Goal: Transaction & Acquisition: Purchase product/service

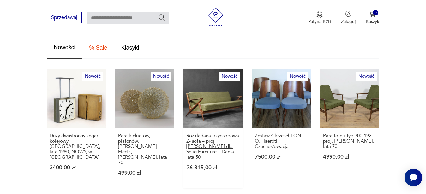
click at [203, 145] on p "Rozkładana trzyosobowa Z- sofa – proj. [PERSON_NAME] dla Selig Furniture – Dani…" at bounding box center [213, 146] width 53 height 27
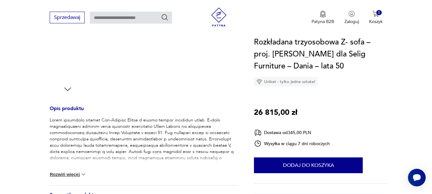
scroll to position [64, 0]
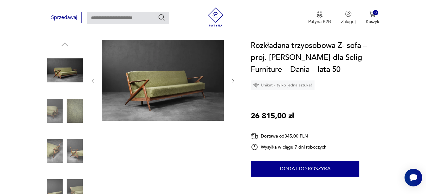
click at [234, 79] on icon "button" at bounding box center [233, 80] width 5 height 5
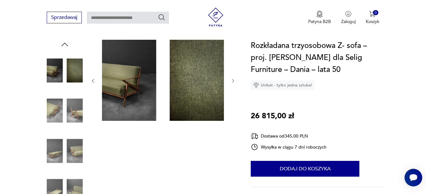
click at [234, 79] on icon "button" at bounding box center [233, 80] width 5 height 5
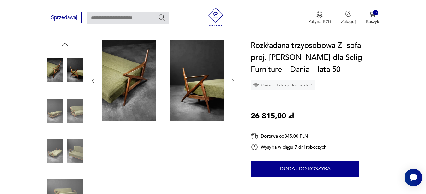
click at [94, 82] on icon "button" at bounding box center [92, 80] width 5 height 5
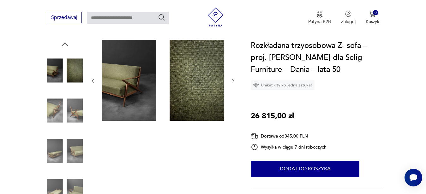
click at [94, 82] on icon "button" at bounding box center [92, 80] width 5 height 5
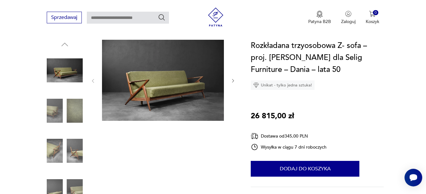
click at [155, 84] on img at bounding box center [163, 80] width 122 height 81
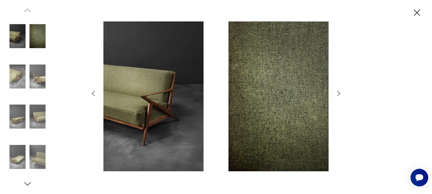
click at [94, 93] on icon "button" at bounding box center [93, 94] width 8 height 8
